Goal: Go to known website: Go to known website

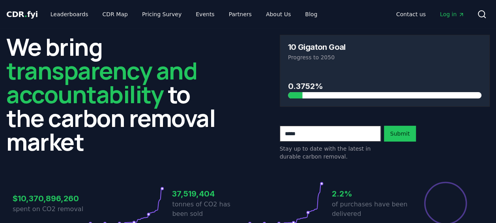
click at [449, 13] on span "Log in" at bounding box center [452, 14] width 24 height 8
